Goal: Navigation & Orientation: Find specific page/section

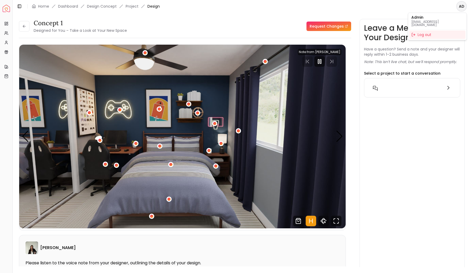
click at [275, 16] on html "Spacejoy Dashboard Overview Projects My Referrals My Profile Gift Card Balance …" at bounding box center [235, 136] width 471 height 273
click at [134, 8] on link "Project" at bounding box center [132, 6] width 13 height 5
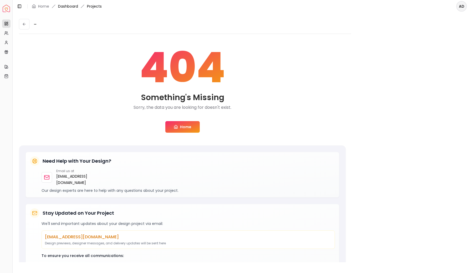
click at [65, 5] on link "Dashboard" at bounding box center [68, 6] width 20 height 5
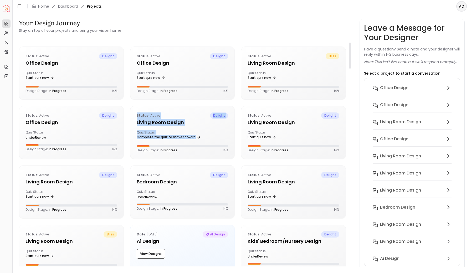
drag, startPoint x: 129, startPoint y: 151, endPoint x: 127, endPoint y: 84, distance: 66.6
